Goal: Information Seeking & Learning: Understand process/instructions

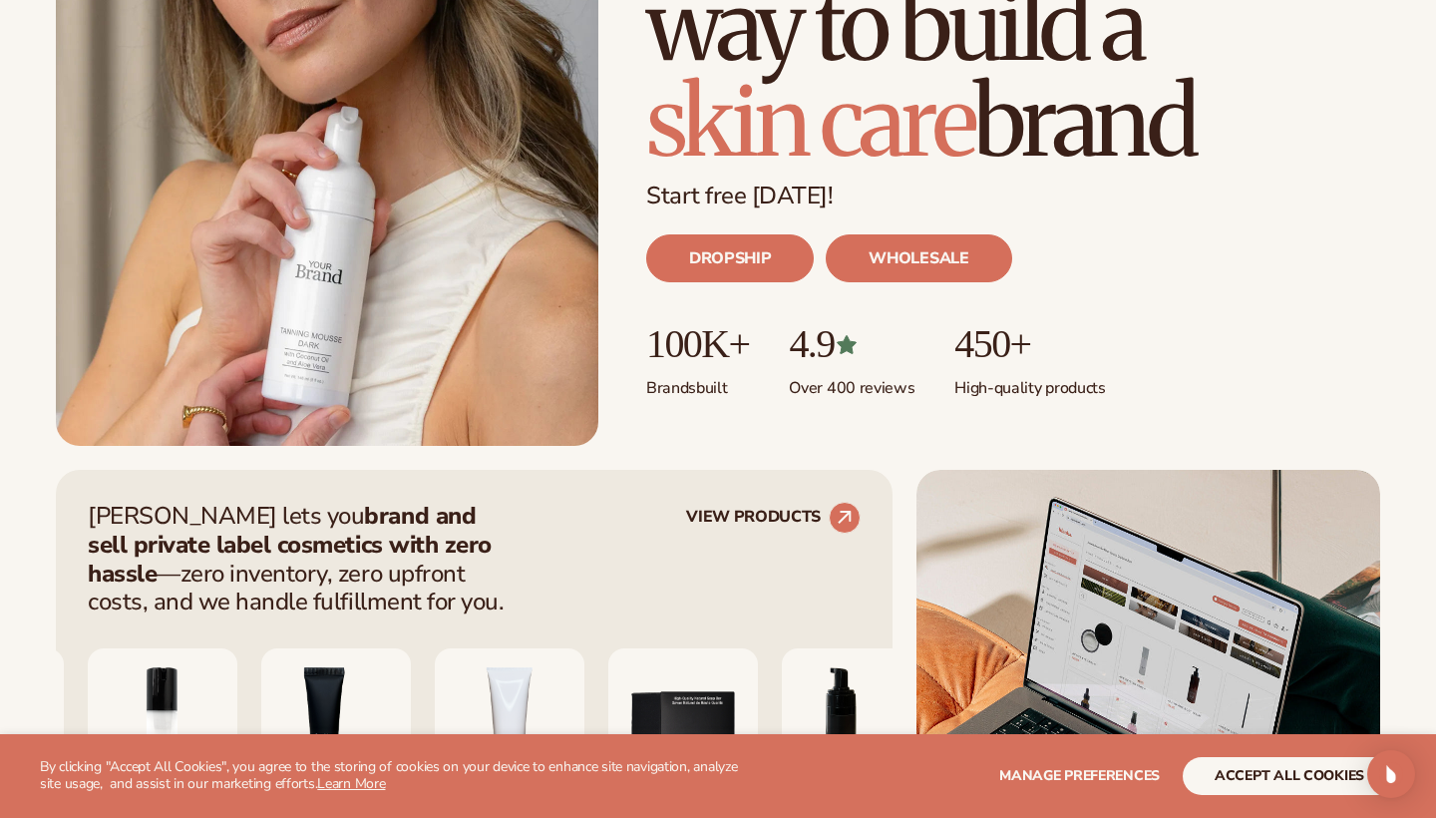
scroll to position [366, 0]
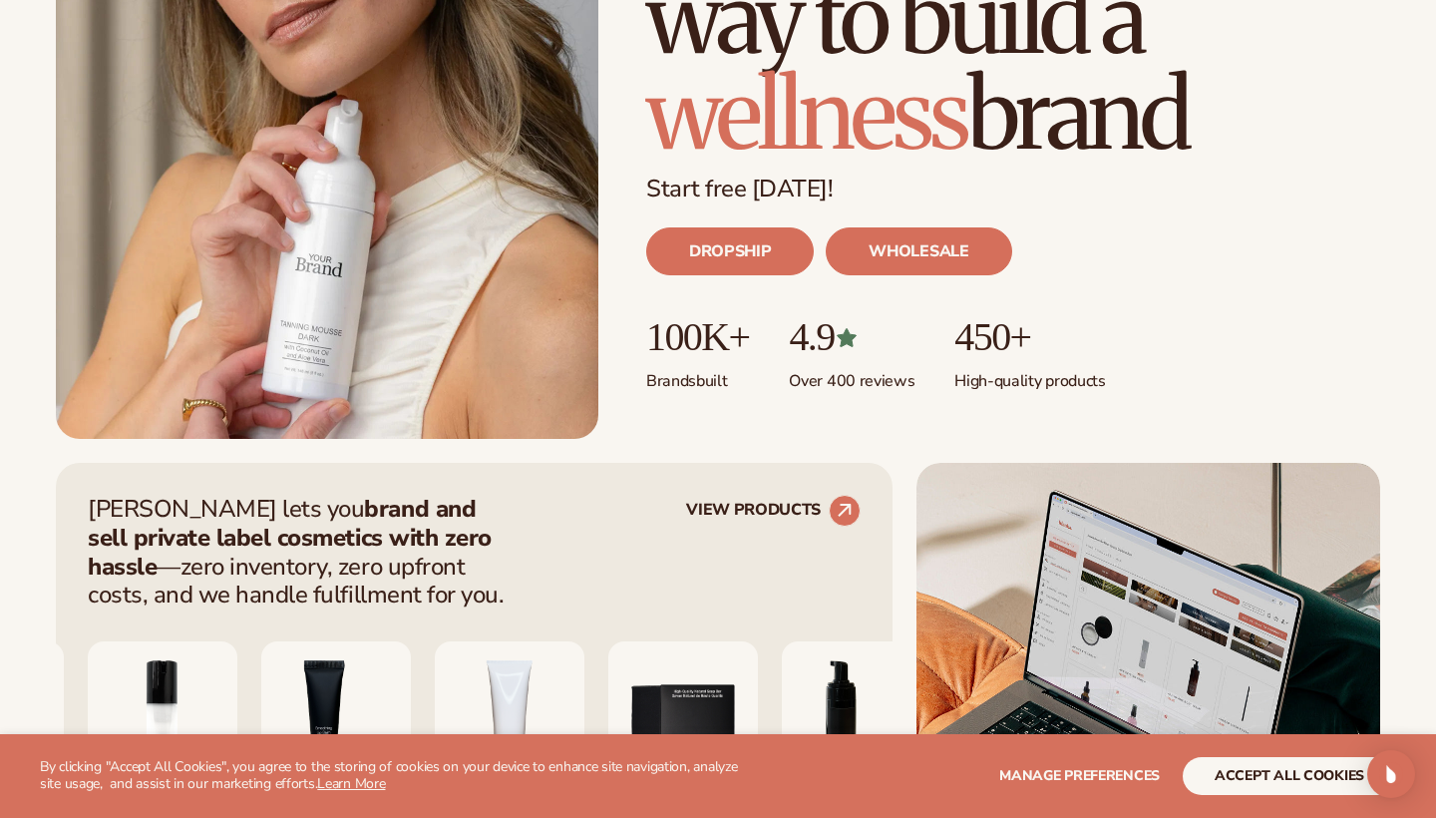
click at [1261, 779] on button "accept all cookies" at bounding box center [1289, 776] width 213 height 38
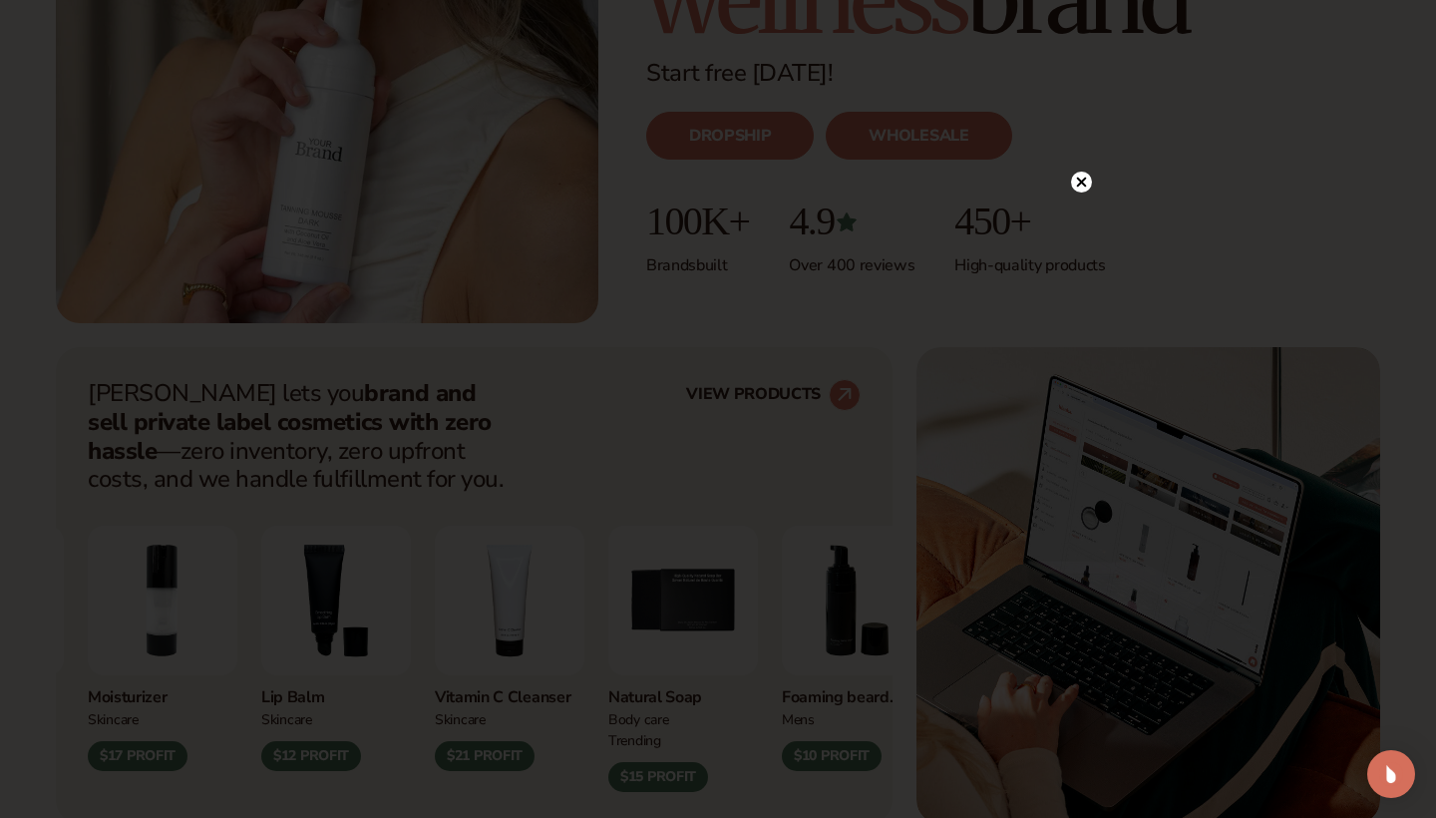
scroll to position [497, 0]
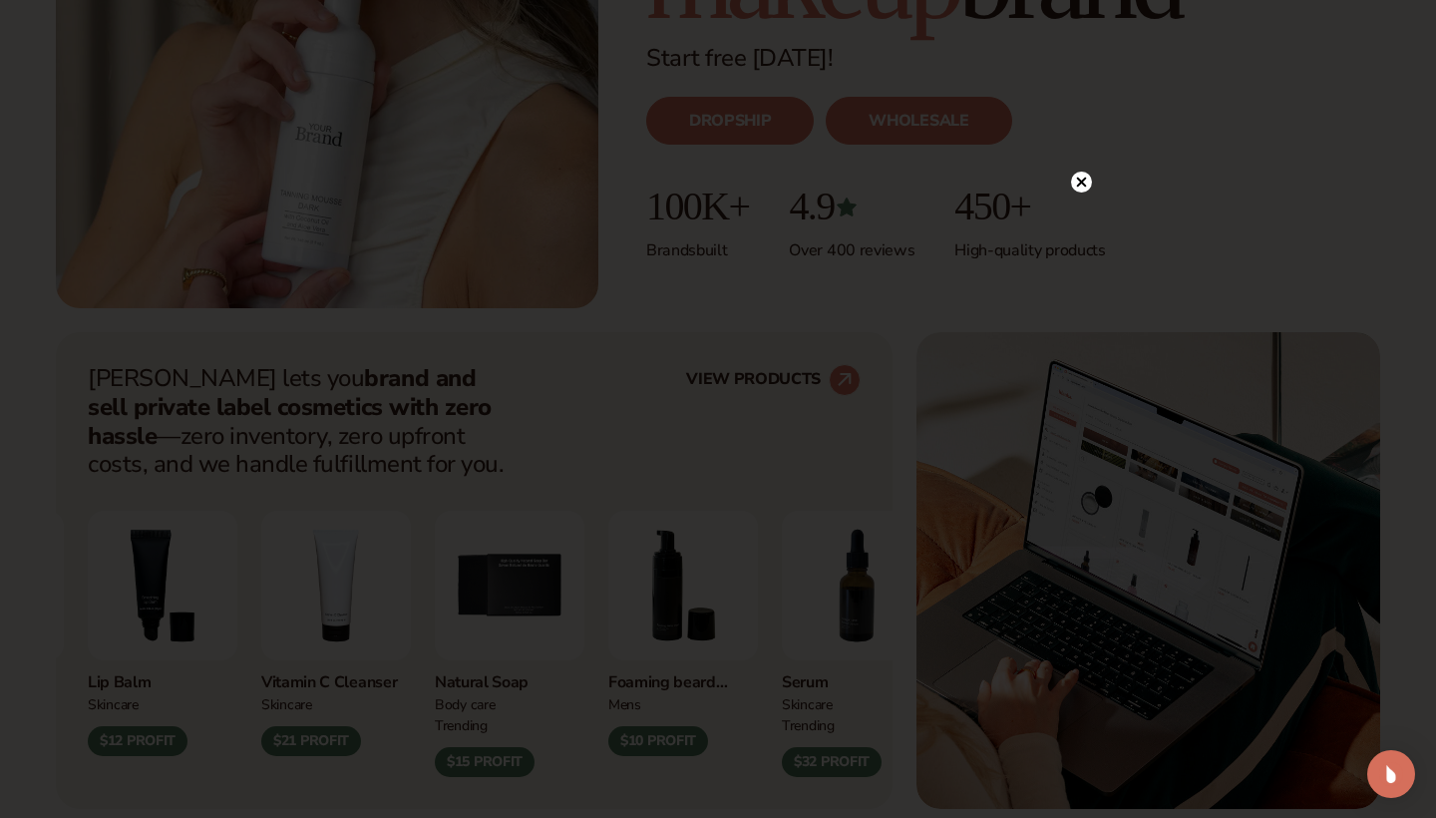
click at [1087, 186] on circle at bounding box center [1081, 182] width 21 height 21
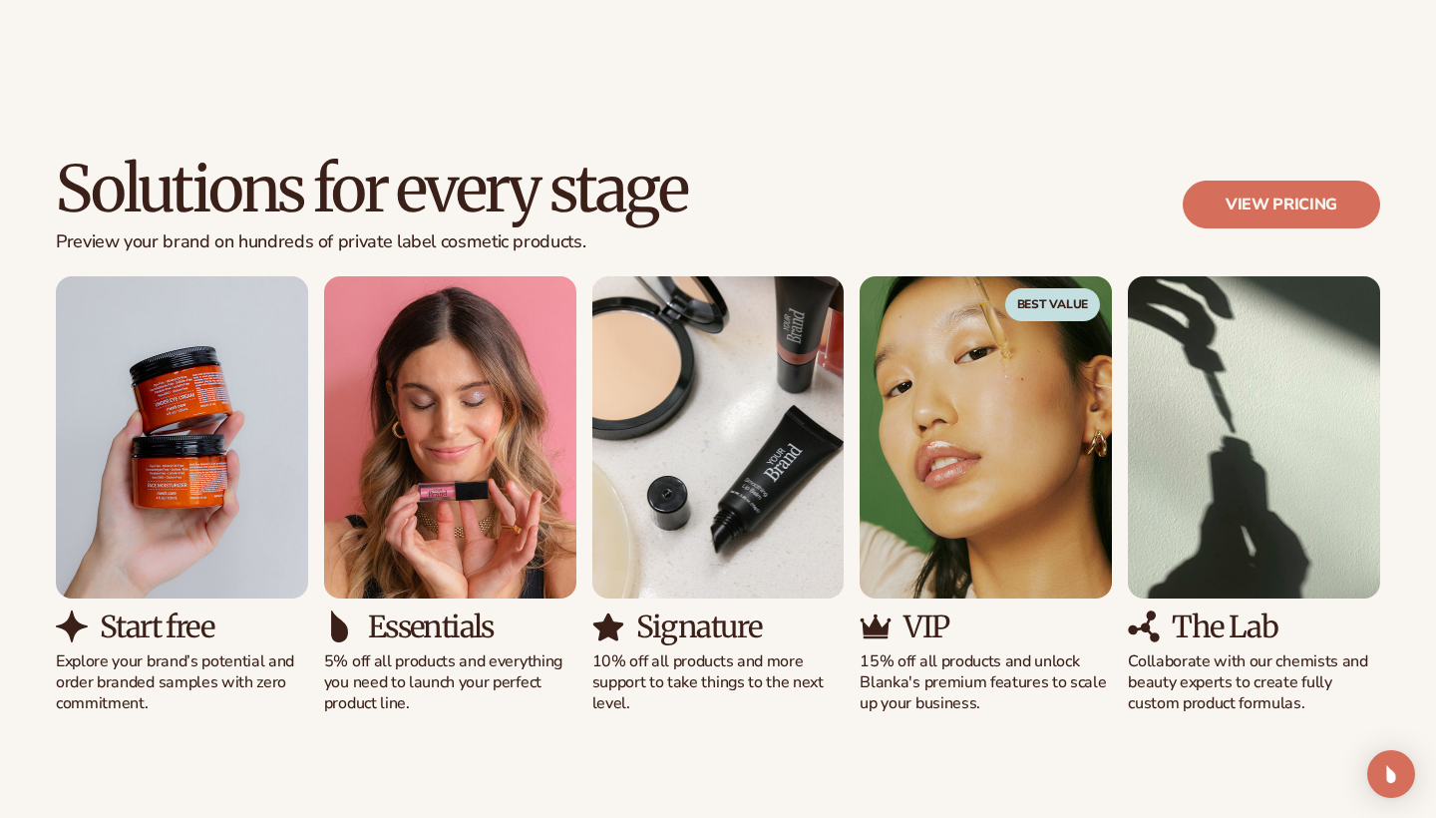
scroll to position [1709, 0]
click at [142, 537] on img "1 / 5" at bounding box center [182, 436] width 252 height 322
click at [138, 614] on h3 "Start free" at bounding box center [157, 625] width 114 height 33
click at [180, 509] on img "1 / 5" at bounding box center [182, 436] width 252 height 322
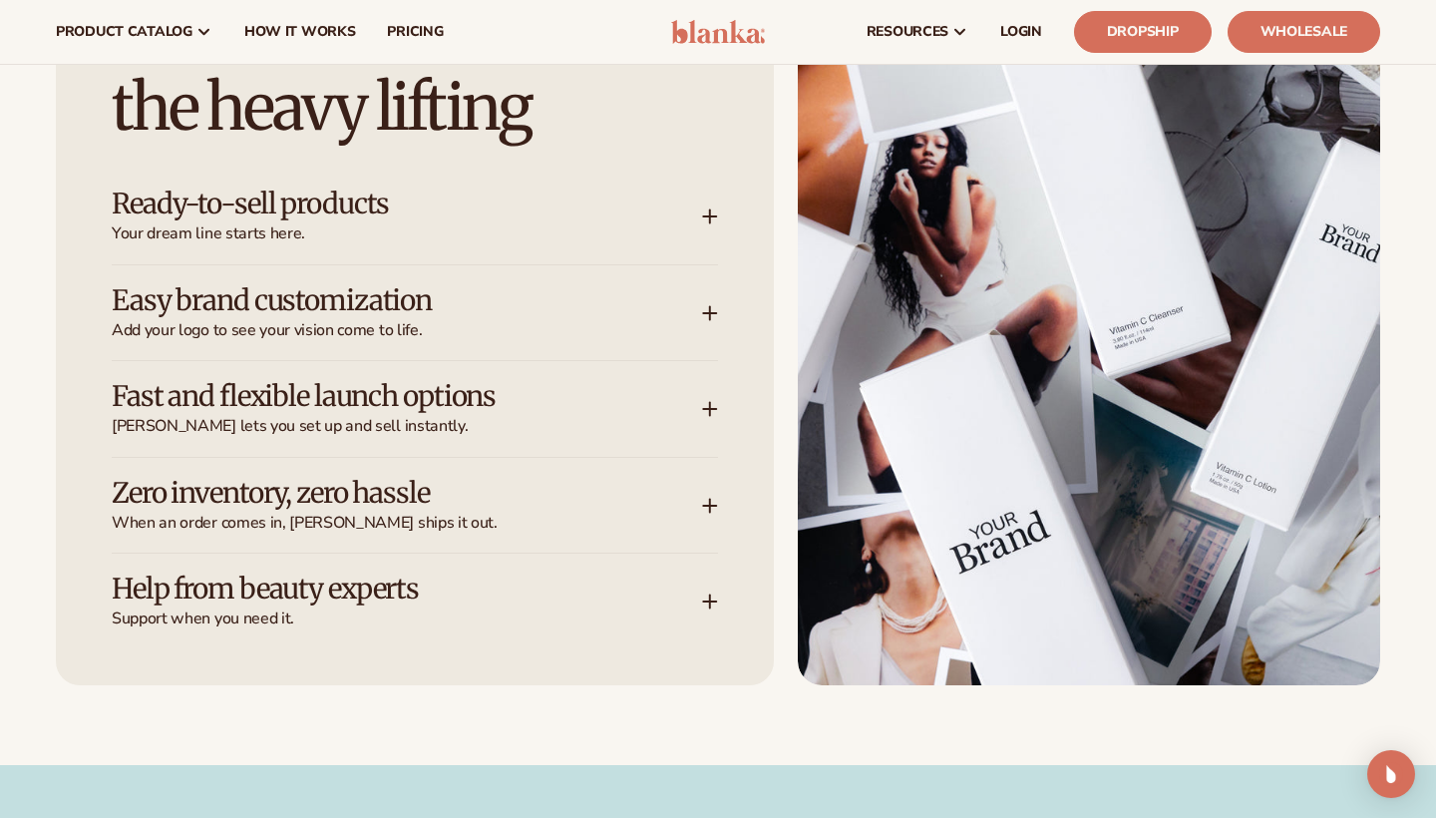
scroll to position [2944, 0]
click at [704, 305] on icon at bounding box center [710, 313] width 16 height 16
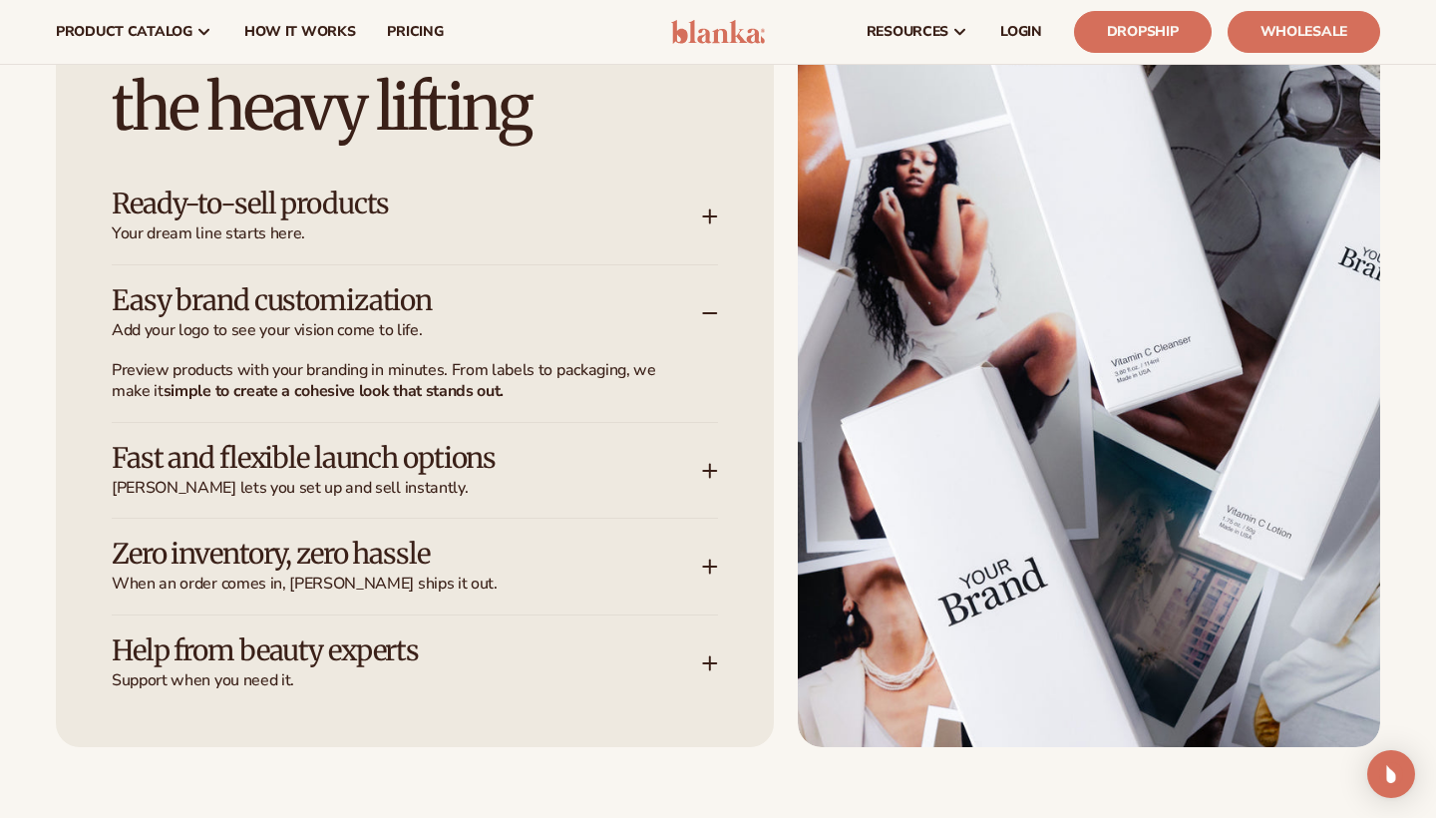
click at [704, 305] on icon at bounding box center [710, 313] width 16 height 16
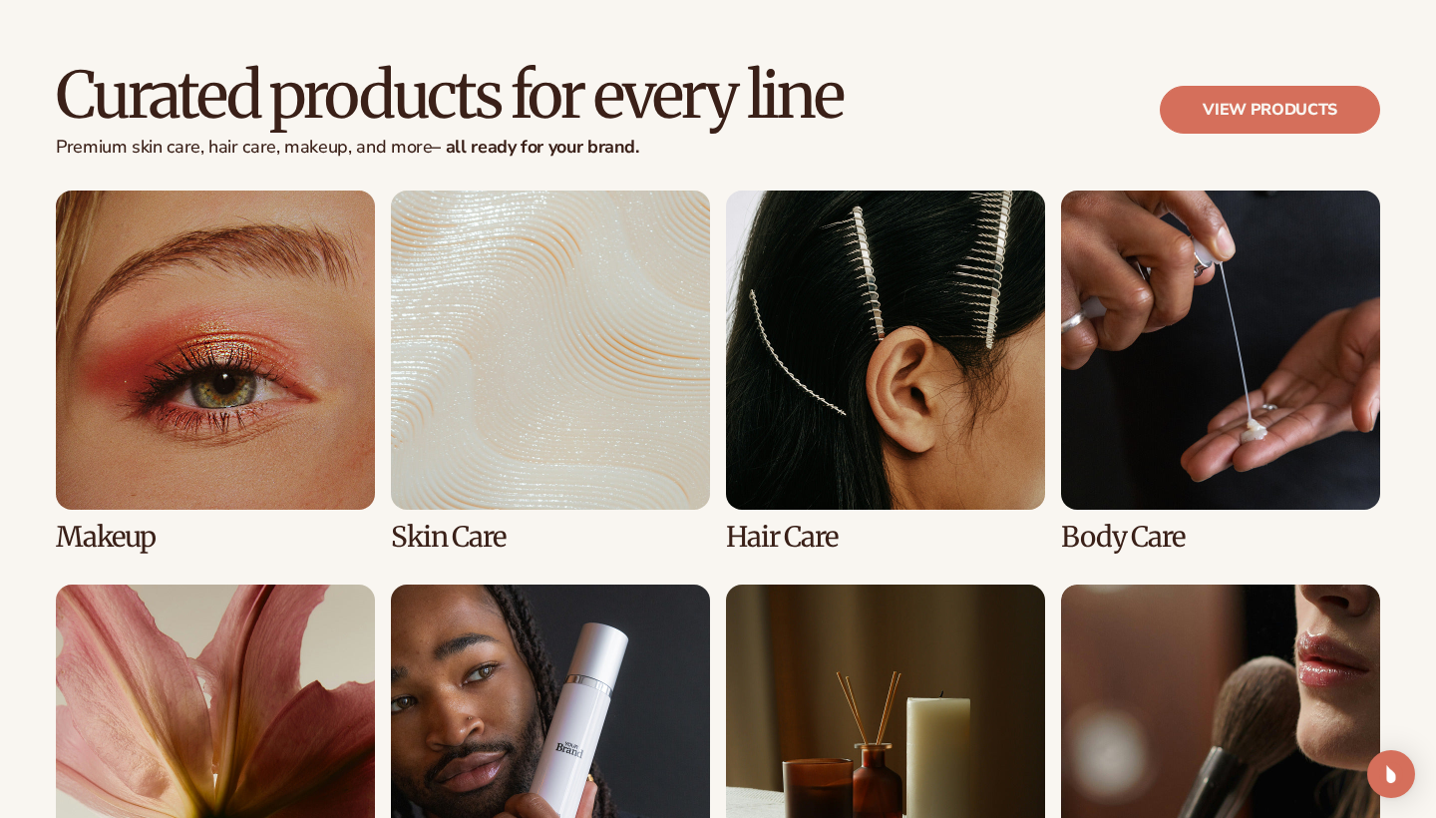
scroll to position [4068, 0]
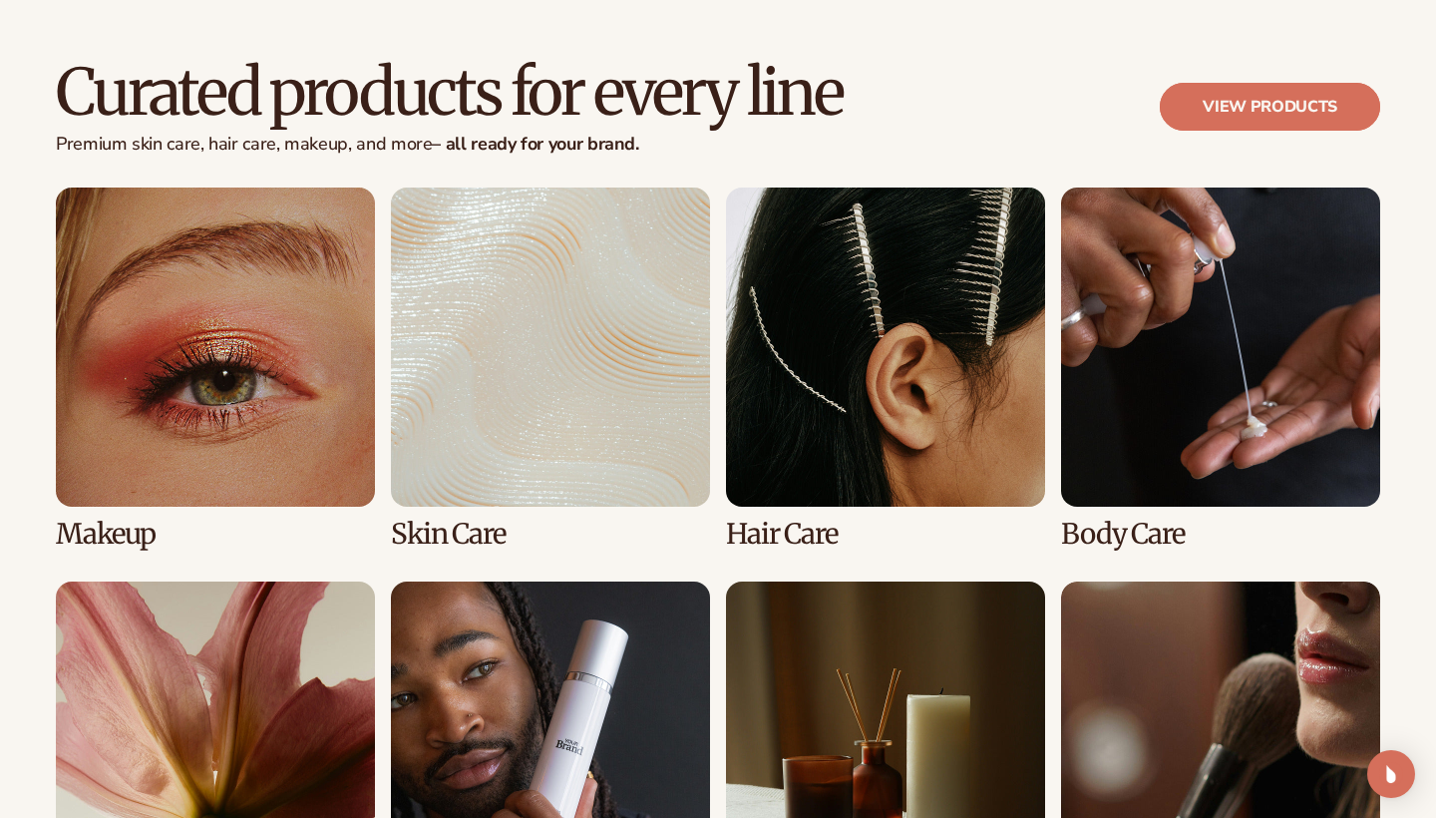
click at [1241, 86] on link "View products" at bounding box center [1270, 107] width 220 height 48
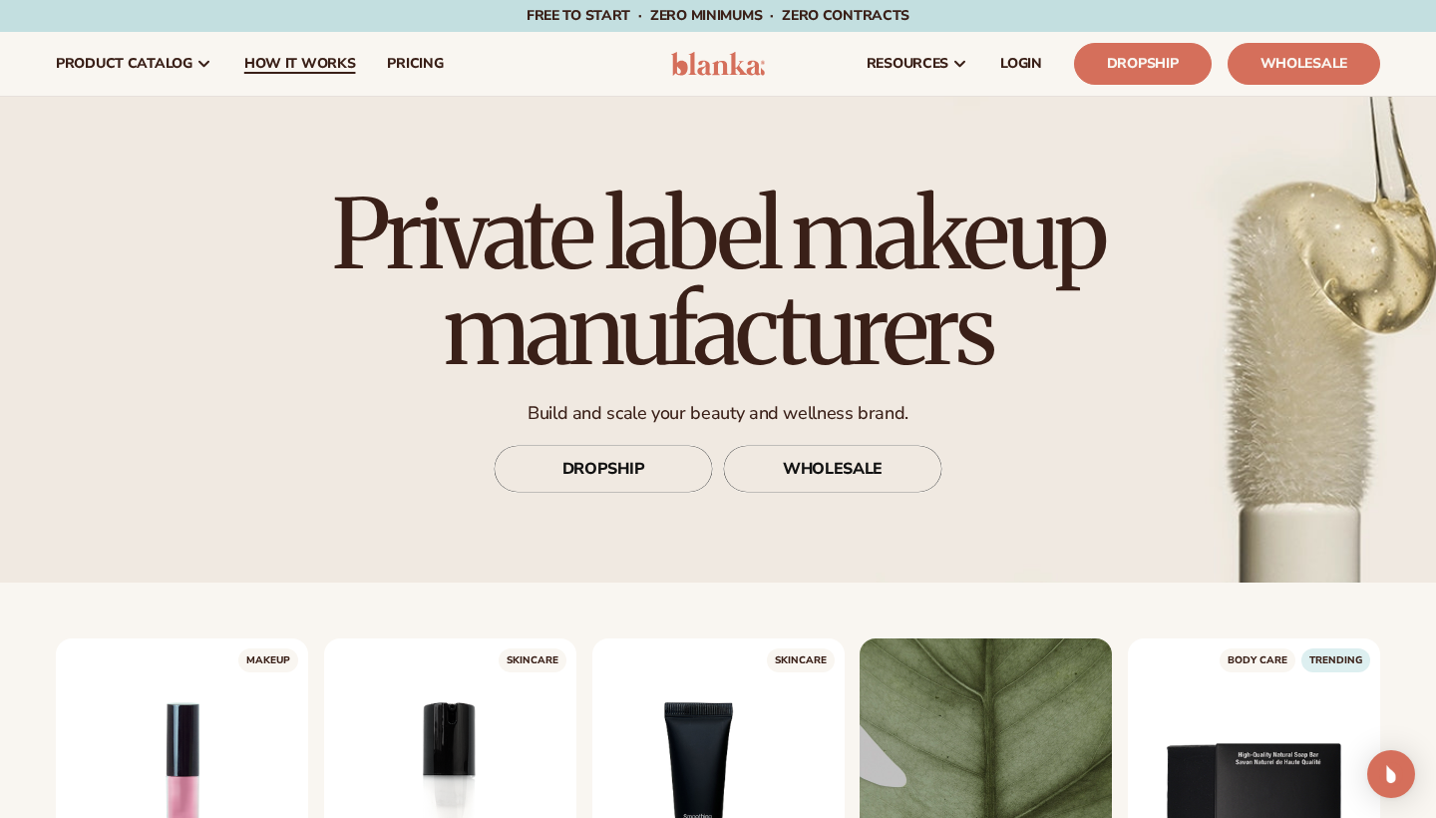
click at [288, 68] on span "How It Works" at bounding box center [300, 64] width 112 height 16
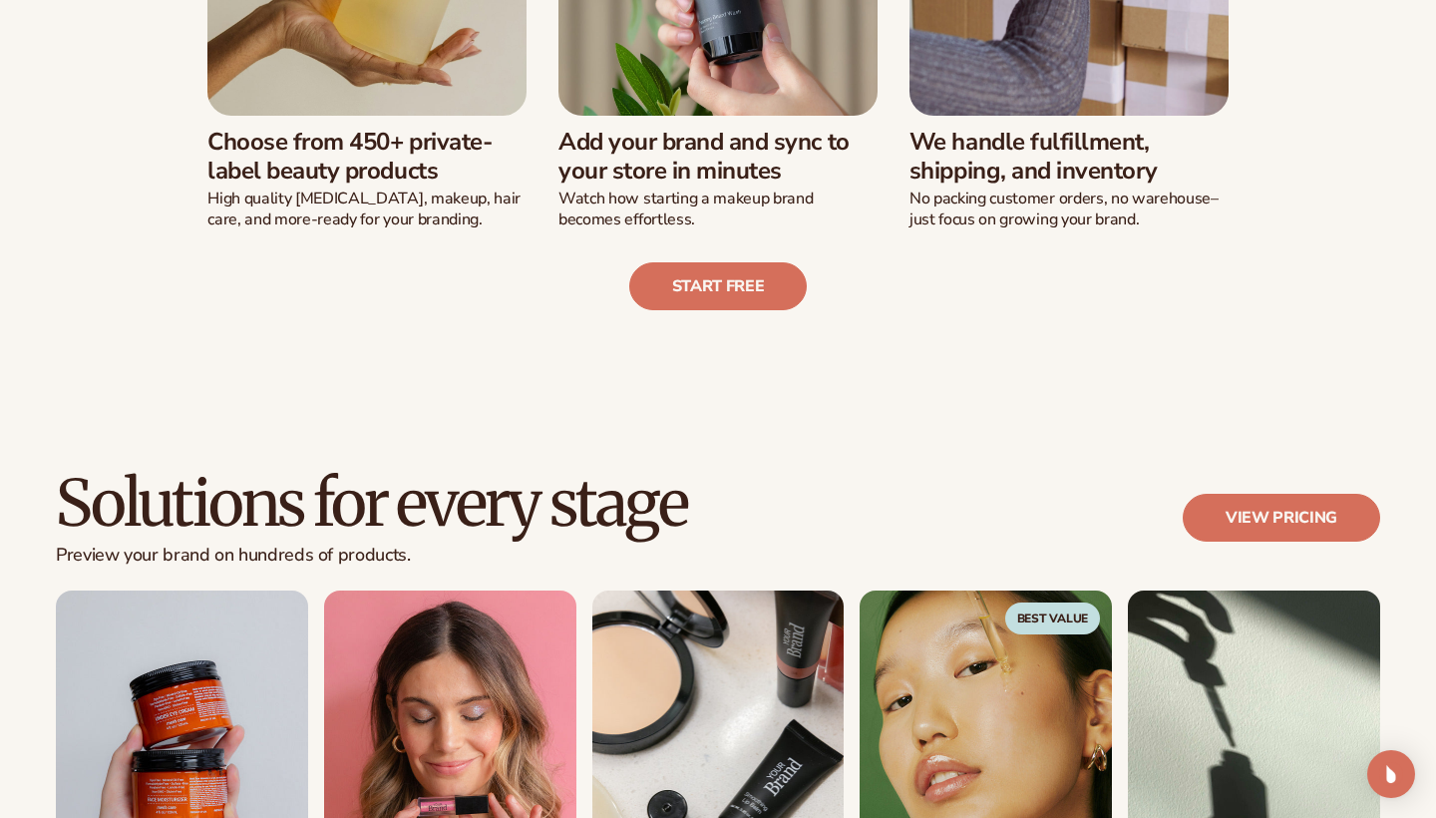
scroll to position [831, 0]
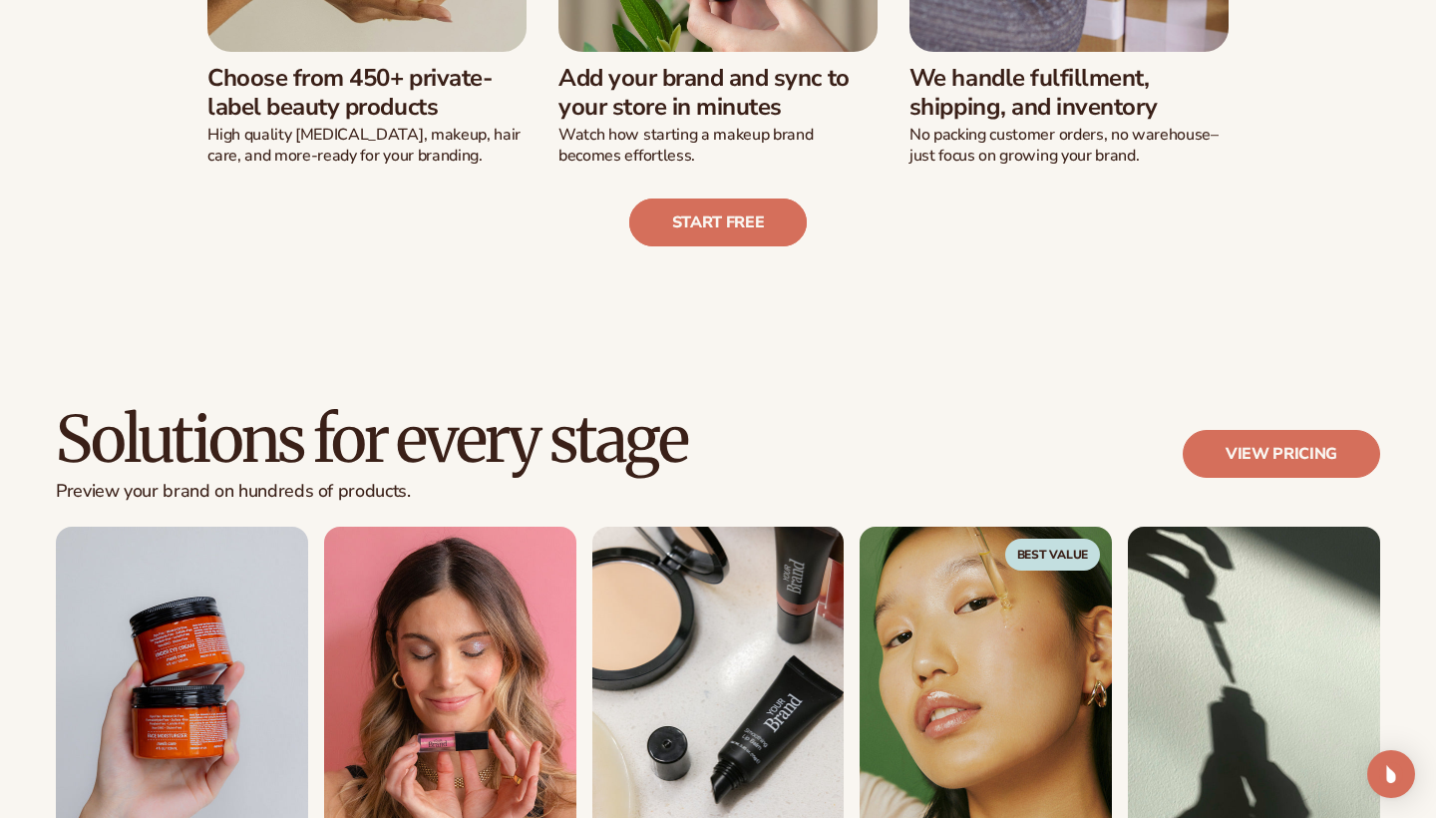
click at [665, 234] on link "Start free" at bounding box center [718, 222] width 179 height 48
